Goal: Navigation & Orientation: Find specific page/section

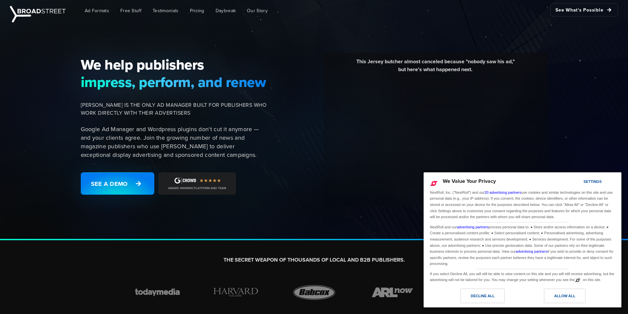
scroll to position [33, 0]
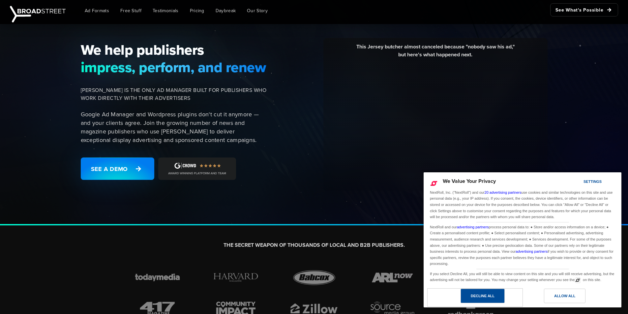
click at [498, 296] on div "Decline All" at bounding box center [482, 296] width 44 height 14
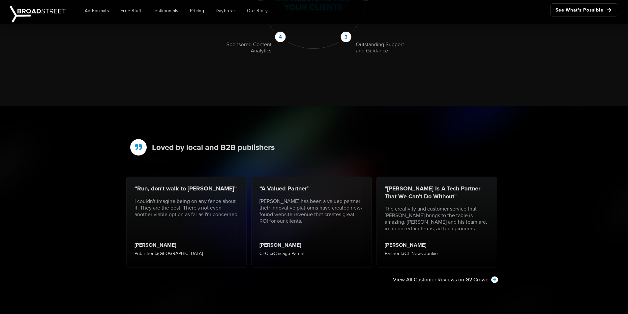
scroll to position [923, 0]
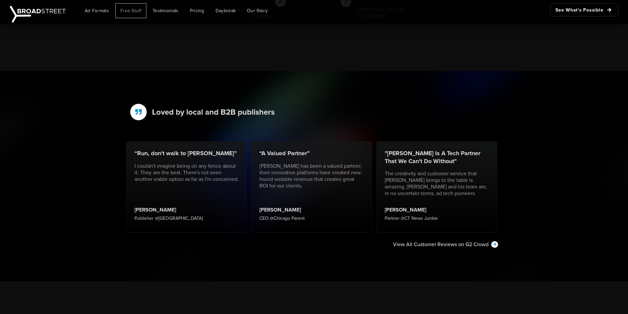
click at [126, 11] on span "Free Stuff" at bounding box center [130, 10] width 21 height 7
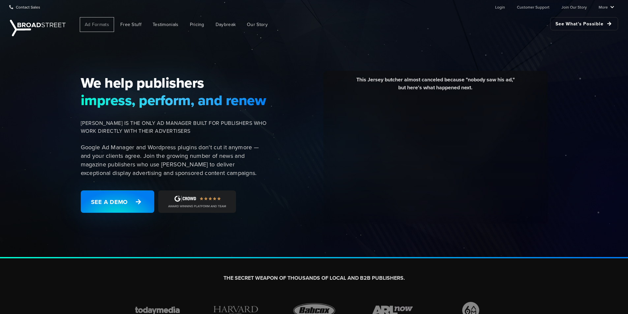
click at [95, 23] on span "Ad Formats" at bounding box center [97, 24] width 24 height 7
